Goal: Book appointment/travel/reservation

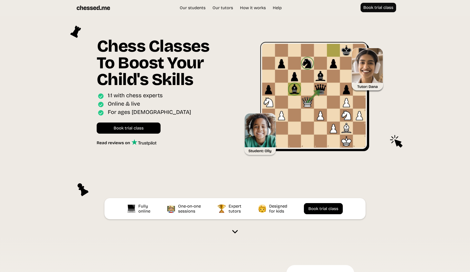
click at [235, 233] on img at bounding box center [235, 232] width 6 height 6
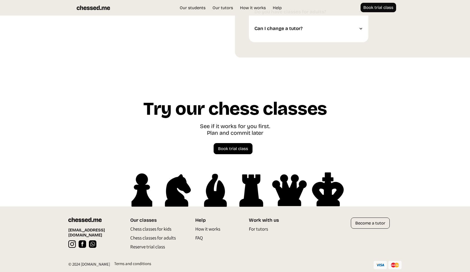
scroll to position [1512, 0]
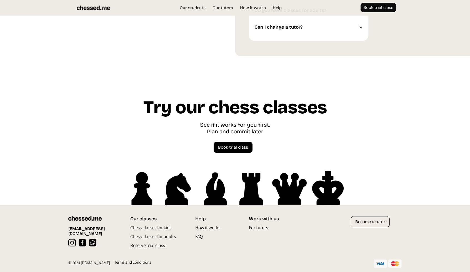
click at [151, 227] on p "Chess classes for kids" at bounding box center [150, 228] width 41 height 9
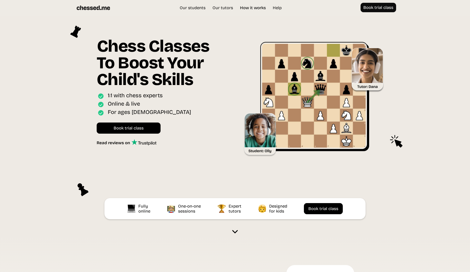
click at [258, 9] on link "How it works" at bounding box center [252, 8] width 31 height 6
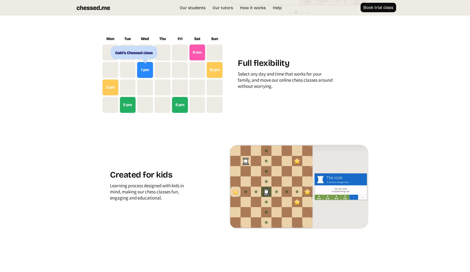
scroll to position [666, 0]
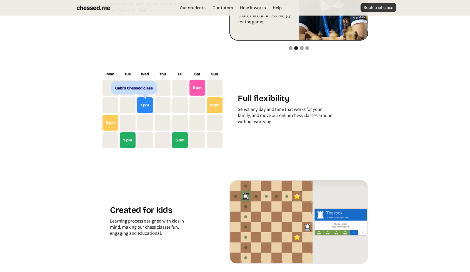
click at [376, 7] on link "Book trial class" at bounding box center [378, 7] width 36 height 9
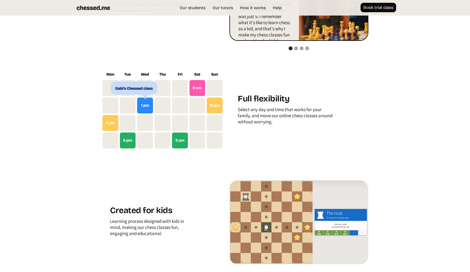
scroll to position [666, 0]
